Goal: Task Accomplishment & Management: Complete application form

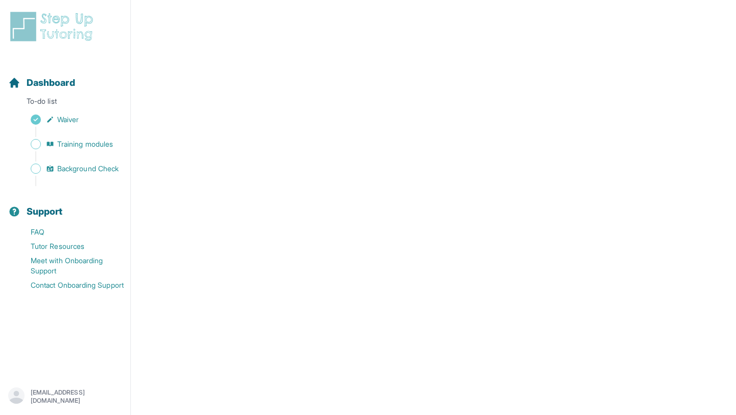
scroll to position [289, 0]
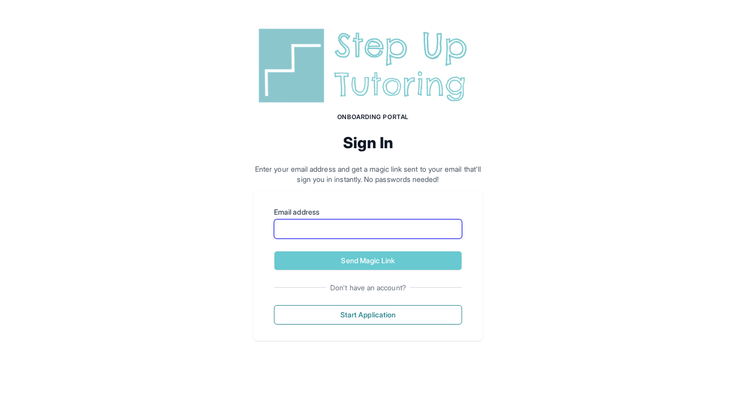
click at [345, 236] on input "Email address" at bounding box center [368, 228] width 188 height 19
click at [233, 254] on div "Onboarding Portal Sign In Enter your email address and get a magic link sent to…" at bounding box center [368, 182] width 736 height 365
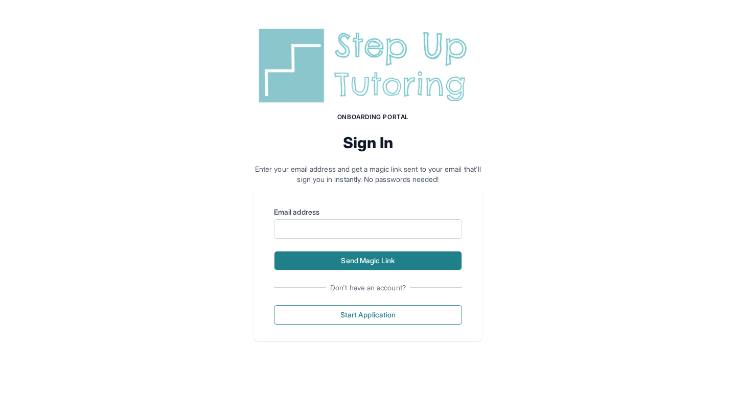
click at [349, 256] on button "Send Magic Link" at bounding box center [368, 260] width 188 height 19
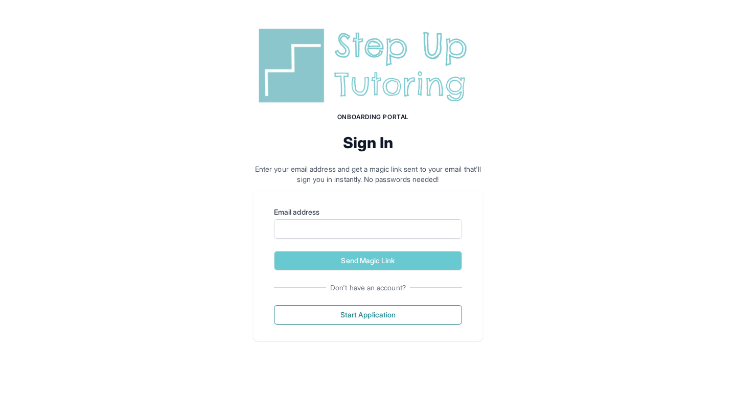
click at [345, 214] on label "Email address" at bounding box center [368, 212] width 188 height 10
click at [345, 219] on input "Email address" at bounding box center [368, 228] width 188 height 19
click at [344, 227] on input "Email address" at bounding box center [368, 228] width 188 height 19
type input "**********"
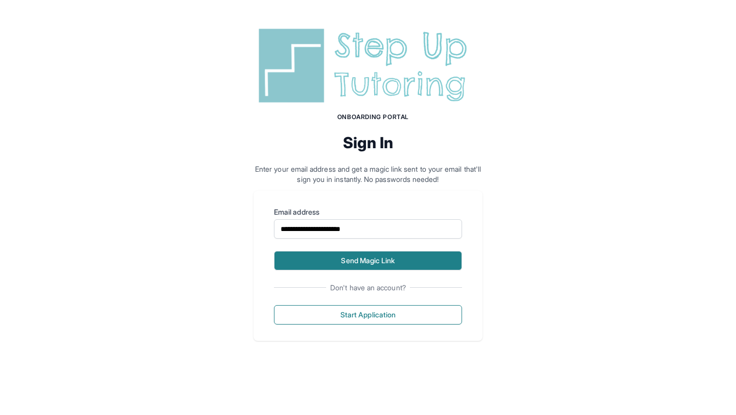
click at [348, 267] on button "Send Magic Link" at bounding box center [368, 260] width 188 height 19
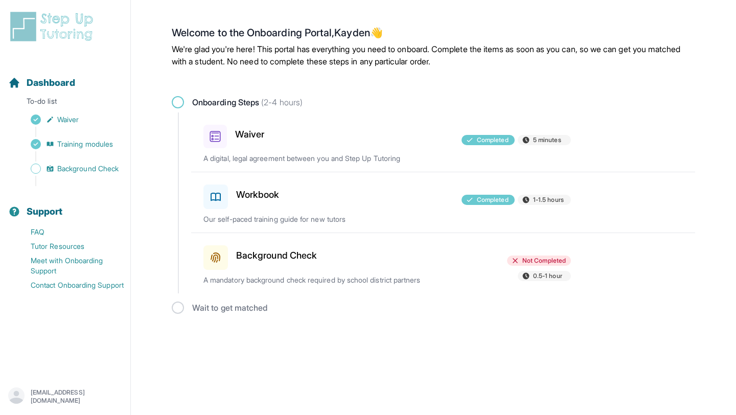
click at [345, 262] on div at bounding box center [386, 255] width 119 height 29
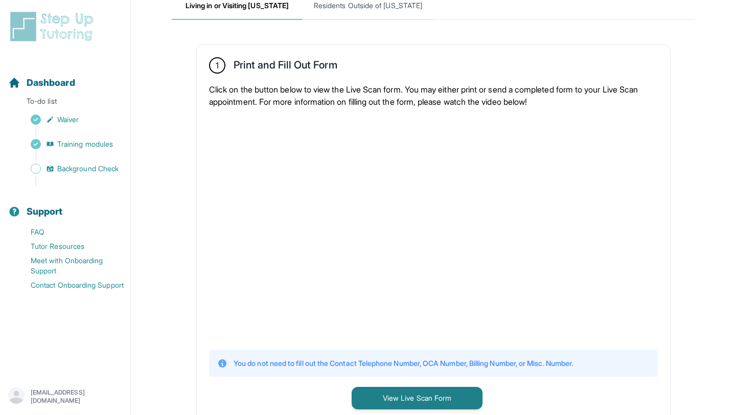
scroll to position [141, 0]
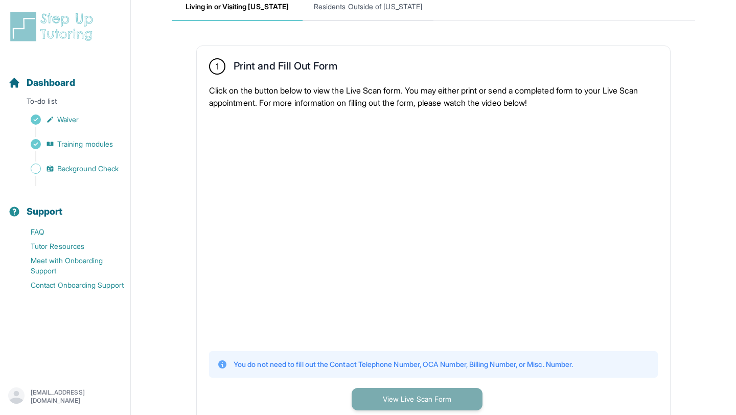
click at [377, 397] on button "View Live Scan Form" at bounding box center [416, 399] width 131 height 22
click at [164, 81] on main "**********" at bounding box center [433, 401] width 605 height 1060
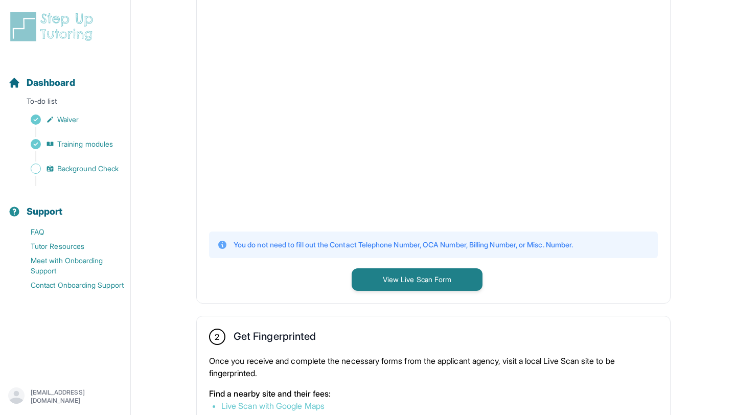
scroll to position [273, 0]
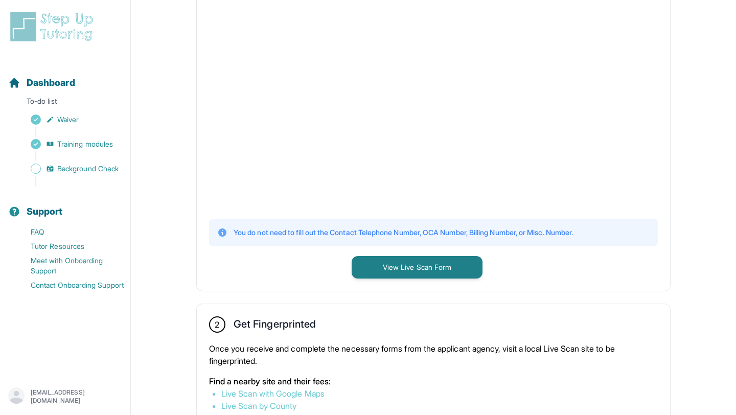
click at [302, 292] on div "1 Print and Fill Out Form Click on the button below to view the Live Scan form.…" at bounding box center [433, 336] width 523 height 895
click at [304, 248] on div "1 Print and Fill Out Form Click on the button below to view the Live Scan form.…" at bounding box center [433, 102] width 473 height 376
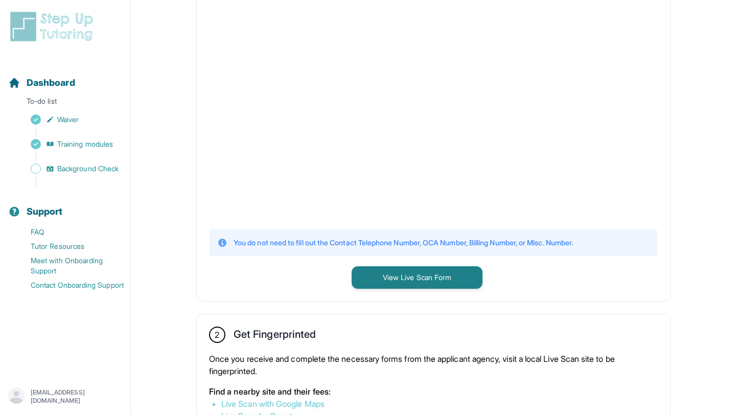
scroll to position [264, 0]
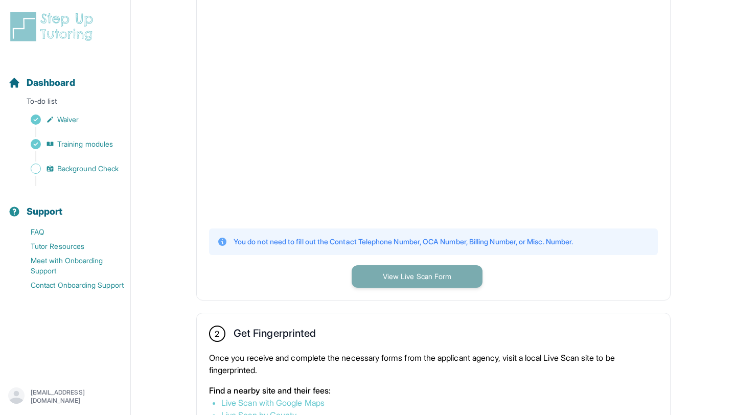
click at [425, 273] on button "View Live Scan Form" at bounding box center [416, 276] width 131 height 22
